Goal: Transaction & Acquisition: Book appointment/travel/reservation

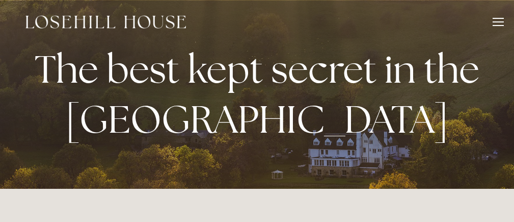
click at [498, 28] on div at bounding box center [497, 23] width 11 height 11
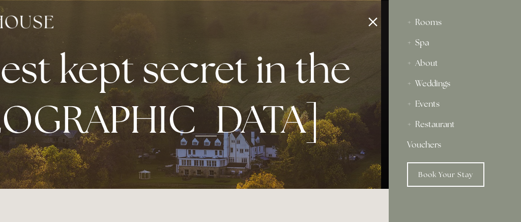
click at [411, 44] on div "Spa" at bounding box center [455, 43] width 96 height 20
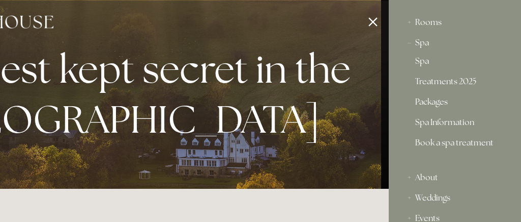
click at [434, 102] on link "Packages" at bounding box center [455, 104] width 79 height 12
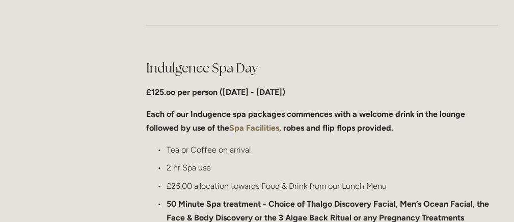
scroll to position [489, 0]
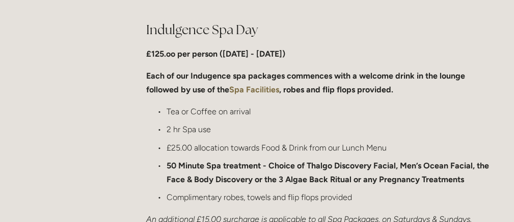
click at [230, 80] on strong "Each of our Indugence spa packages commences with a welcome drink in the lounge…" at bounding box center [306, 82] width 321 height 23
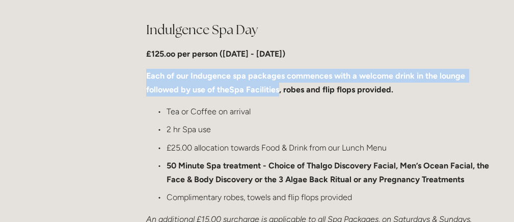
click at [230, 80] on strong "Each of our Indugence spa packages commences with a welcome drink in the lounge…" at bounding box center [306, 82] width 321 height 23
click at [292, 84] on p "Each of our Indugence spa packages commences with a welcome drink in the lounge…" at bounding box center [321, 82] width 351 height 27
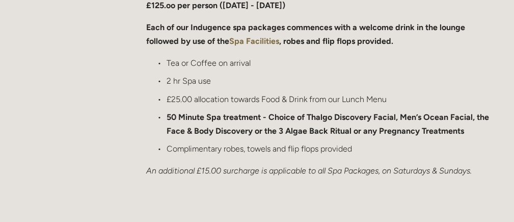
scroll to position [538, 0]
click at [270, 102] on p "£25.00 allocation towards Food & Drink from our Lunch Menu" at bounding box center [332, 99] width 331 height 14
click at [253, 98] on p "£25.00 allocation towards Food & Drink from our Lunch Menu" at bounding box center [332, 99] width 331 height 14
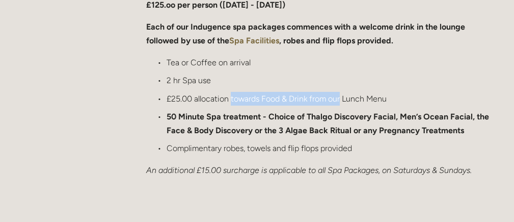
drag, startPoint x: 253, startPoint y: 98, endPoint x: 342, endPoint y: 98, distance: 88.6
click at [342, 98] on p "£25.00 allocation towards Food & Drink from our Lunch Menu" at bounding box center [332, 99] width 331 height 14
drag, startPoint x: 342, startPoint y: 98, endPoint x: 227, endPoint y: 98, distance: 115.1
click at [227, 98] on p "£25.00 allocation towards Food & Drink from our Lunch Menu" at bounding box center [332, 99] width 331 height 14
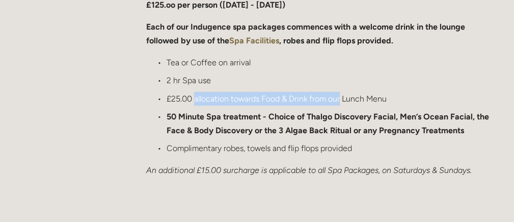
click at [227, 98] on p "£25.00 allocation towards Food & Drink from our Lunch Menu" at bounding box center [332, 99] width 331 height 14
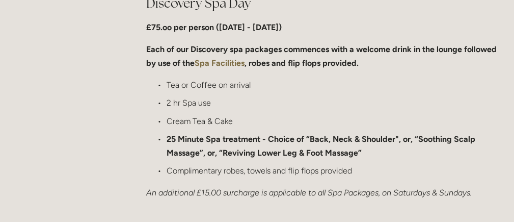
scroll to position [782, 0]
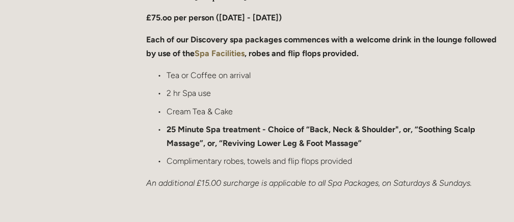
click at [227, 98] on p "2 hr Spa use" at bounding box center [332, 93] width 331 height 14
click at [250, 99] on p "2 hr Spa use" at bounding box center [332, 93] width 331 height 14
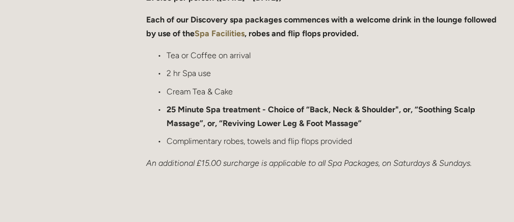
scroll to position [807, 0]
